Goal: Navigation & Orientation: Understand site structure

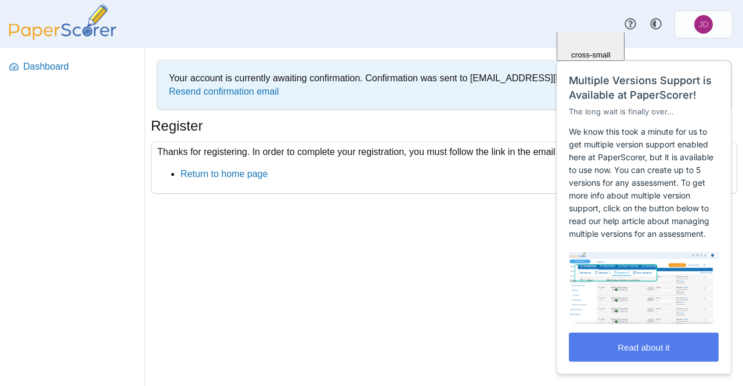
click at [396, 258] on div "Your account is currently awaiting confirmation. Confirmation was sent to jdawl…" at bounding box center [444, 217] width 598 height 338
click at [483, 238] on div "Your account is currently awaiting confirmation. Confirmation was sent to jdawl…" at bounding box center [444, 217] width 598 height 338
click at [472, 262] on div "Your account is currently awaiting confirmation. Confirmation was sent to jdawl…" at bounding box center [444, 217] width 598 height 338
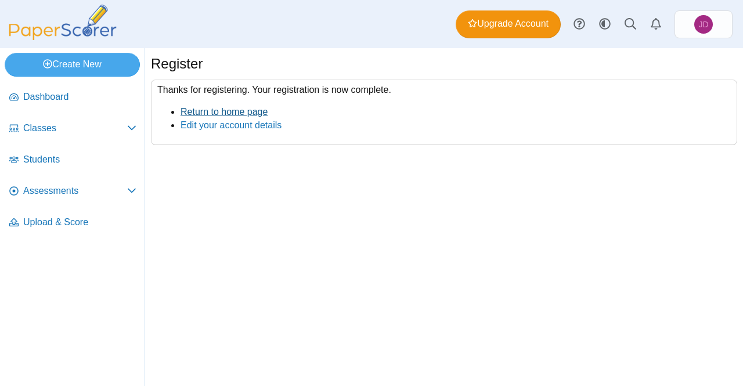
click at [240, 110] on link "Return to home page" at bounding box center [223, 112] width 87 height 10
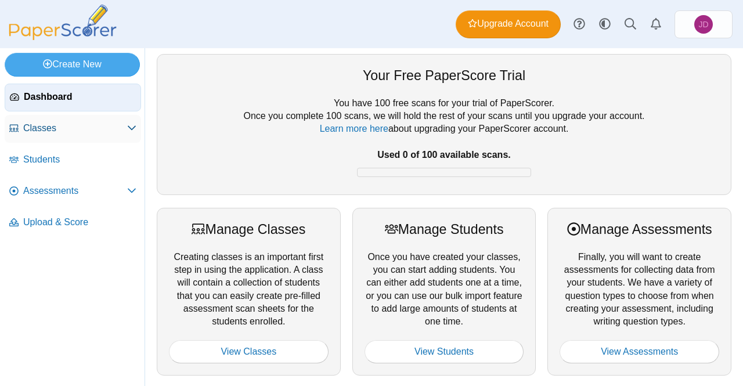
click at [67, 129] on span "Classes" at bounding box center [75, 128] width 104 height 13
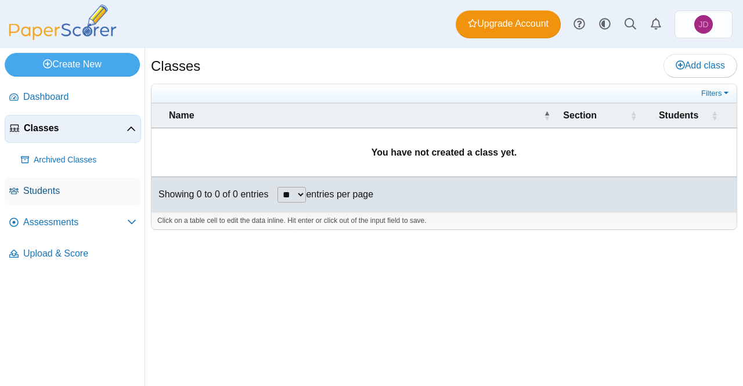
click at [56, 192] on span "Students" at bounding box center [79, 190] width 113 height 13
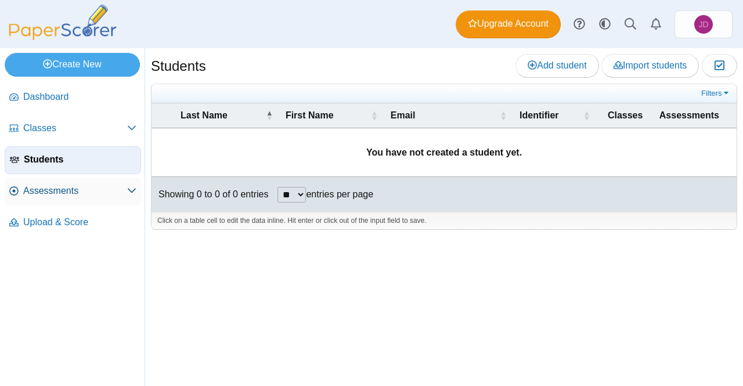
click at [82, 197] on link "Assessments" at bounding box center [73, 192] width 136 height 28
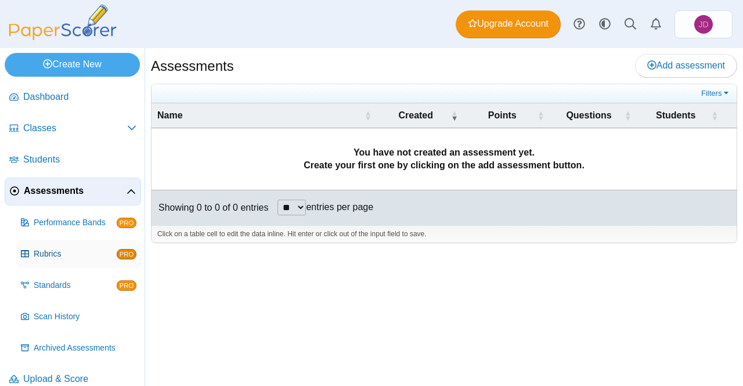
scroll to position [14, 0]
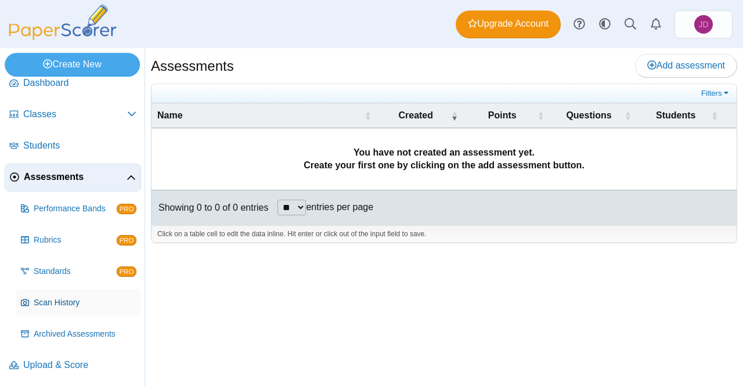
click at [64, 299] on span "Scan History" at bounding box center [85, 303] width 103 height 12
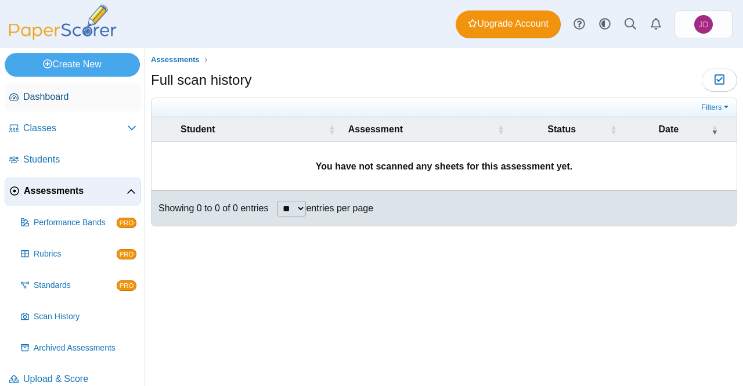
click at [75, 100] on span "Dashboard" at bounding box center [79, 96] width 113 height 13
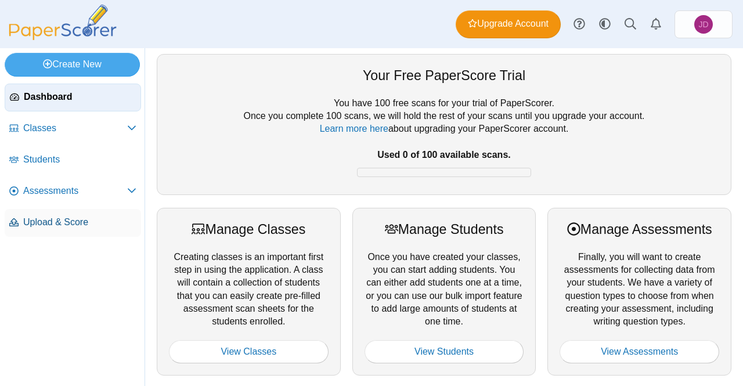
click at [66, 220] on span "Upload & Score" at bounding box center [79, 222] width 113 height 13
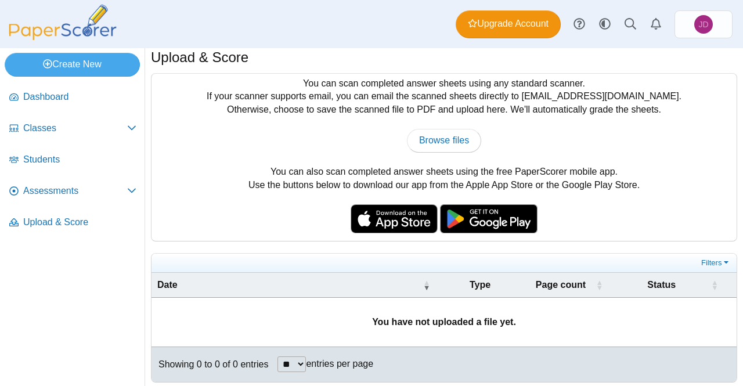
scroll to position [10, 0]
